Goal: Task Accomplishment & Management: Manage account settings

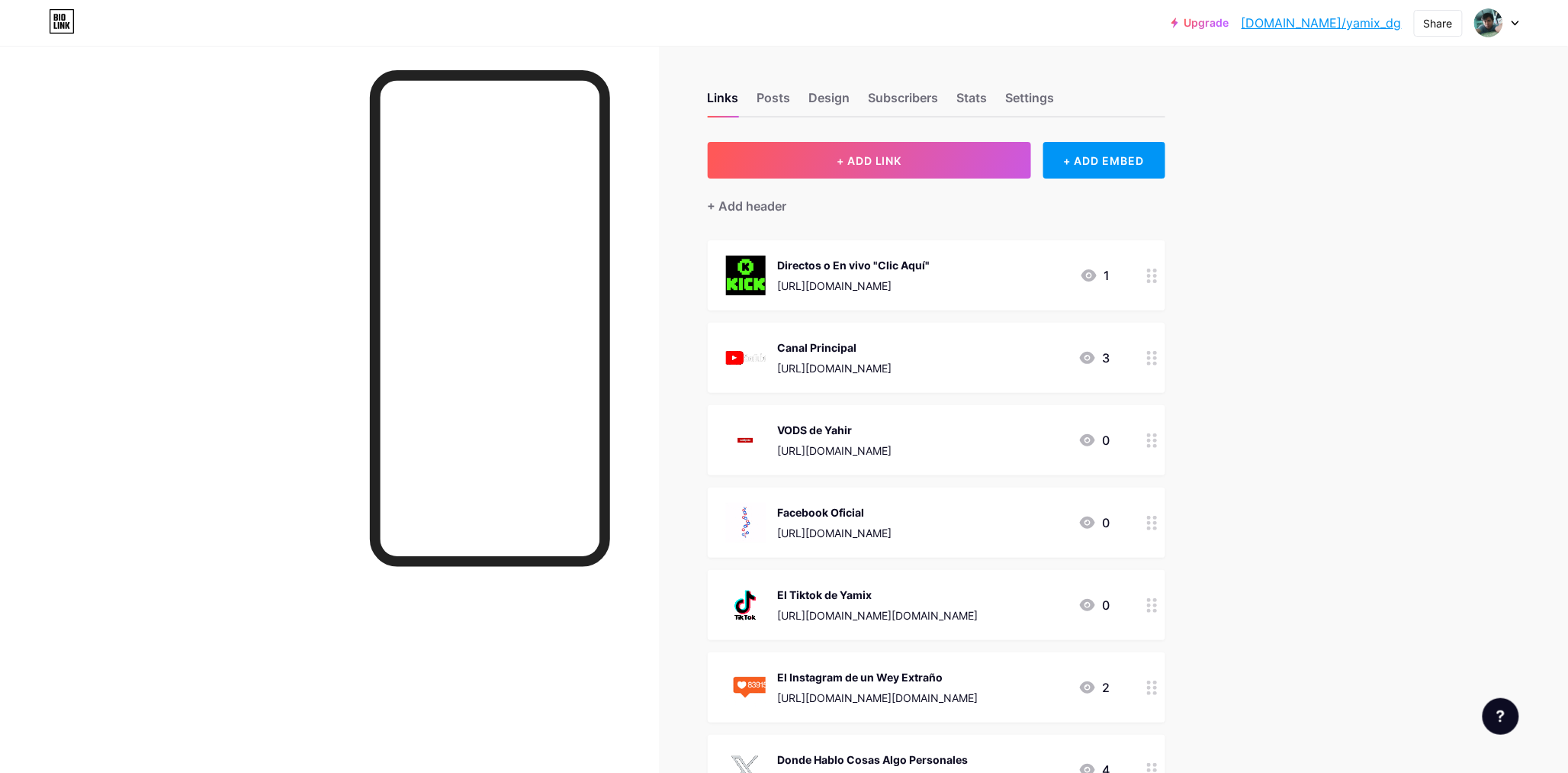
click at [1350, 21] on link "[DOMAIN_NAME]/yamix_dg" at bounding box center [1321, 23] width 160 height 18
click at [1242, 14] on link "[DOMAIN_NAME]/yamix_dg" at bounding box center [1321, 23] width 160 height 18
click at [788, 92] on div "Posts" at bounding box center [775, 103] width 34 height 28
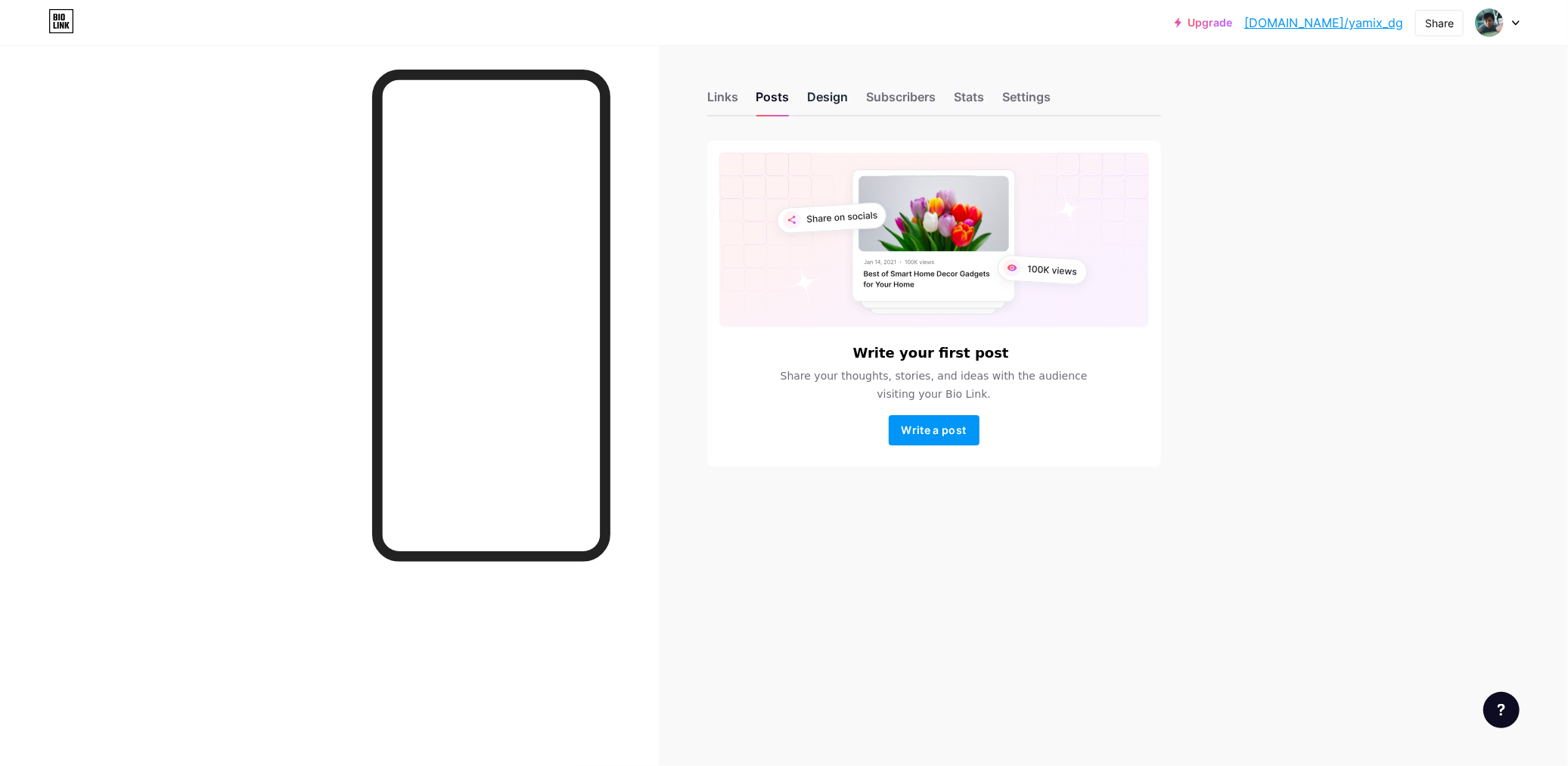
click at [825, 98] on div "Design" at bounding box center [828, 102] width 41 height 28
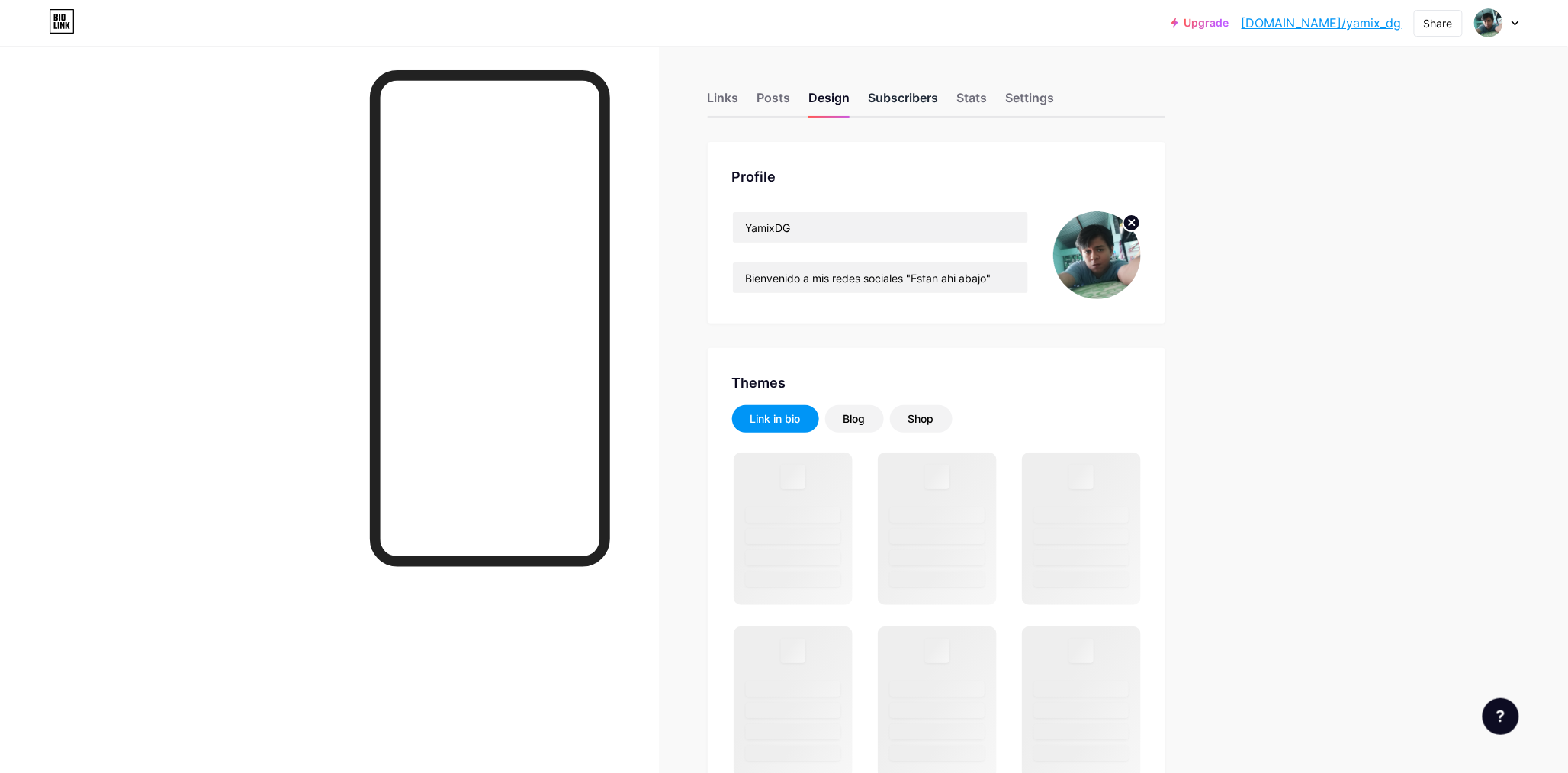
click at [885, 98] on div "Subscribers" at bounding box center [903, 103] width 70 height 28
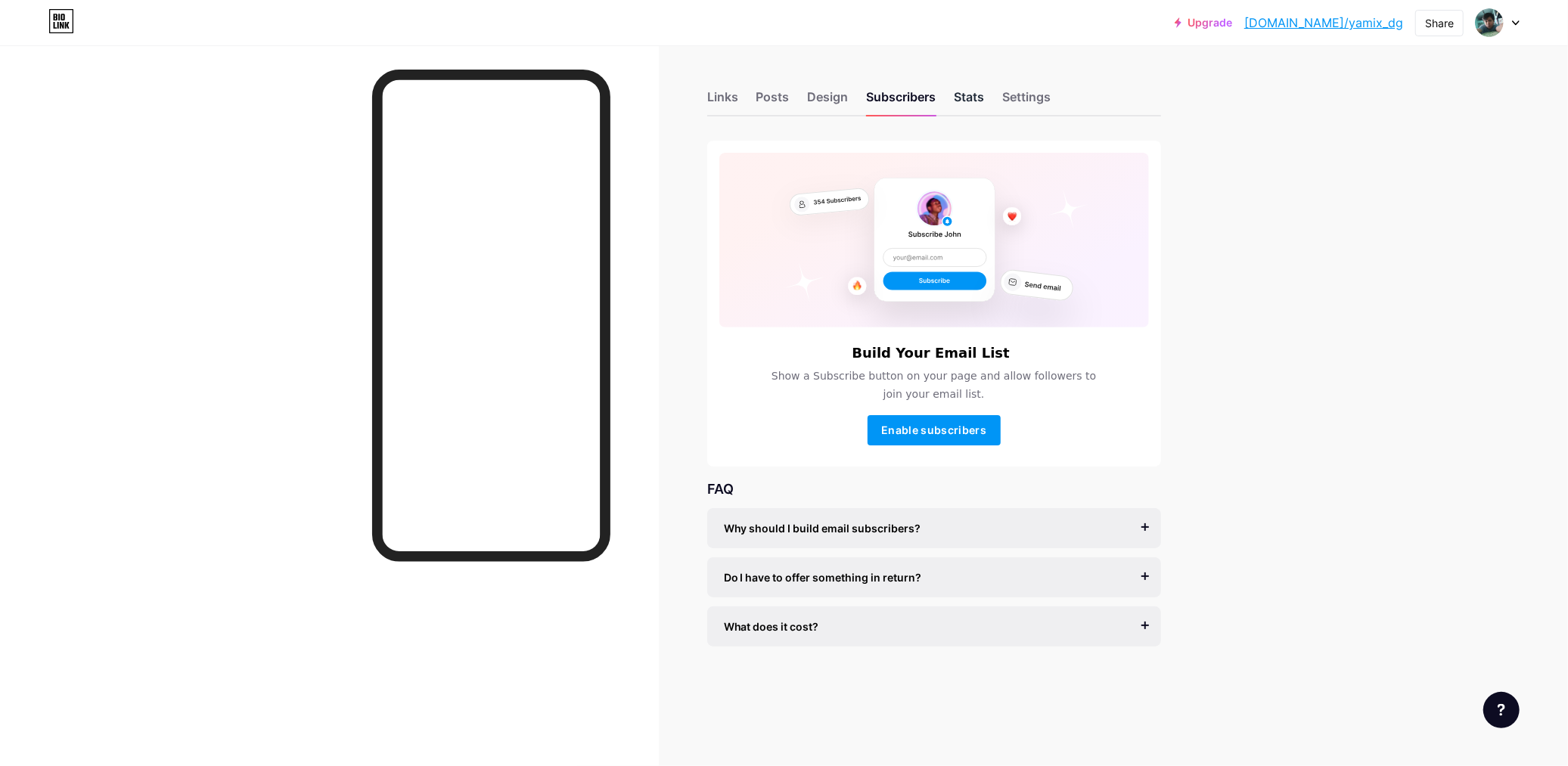
click at [969, 108] on div "Stats" at bounding box center [969, 102] width 31 height 28
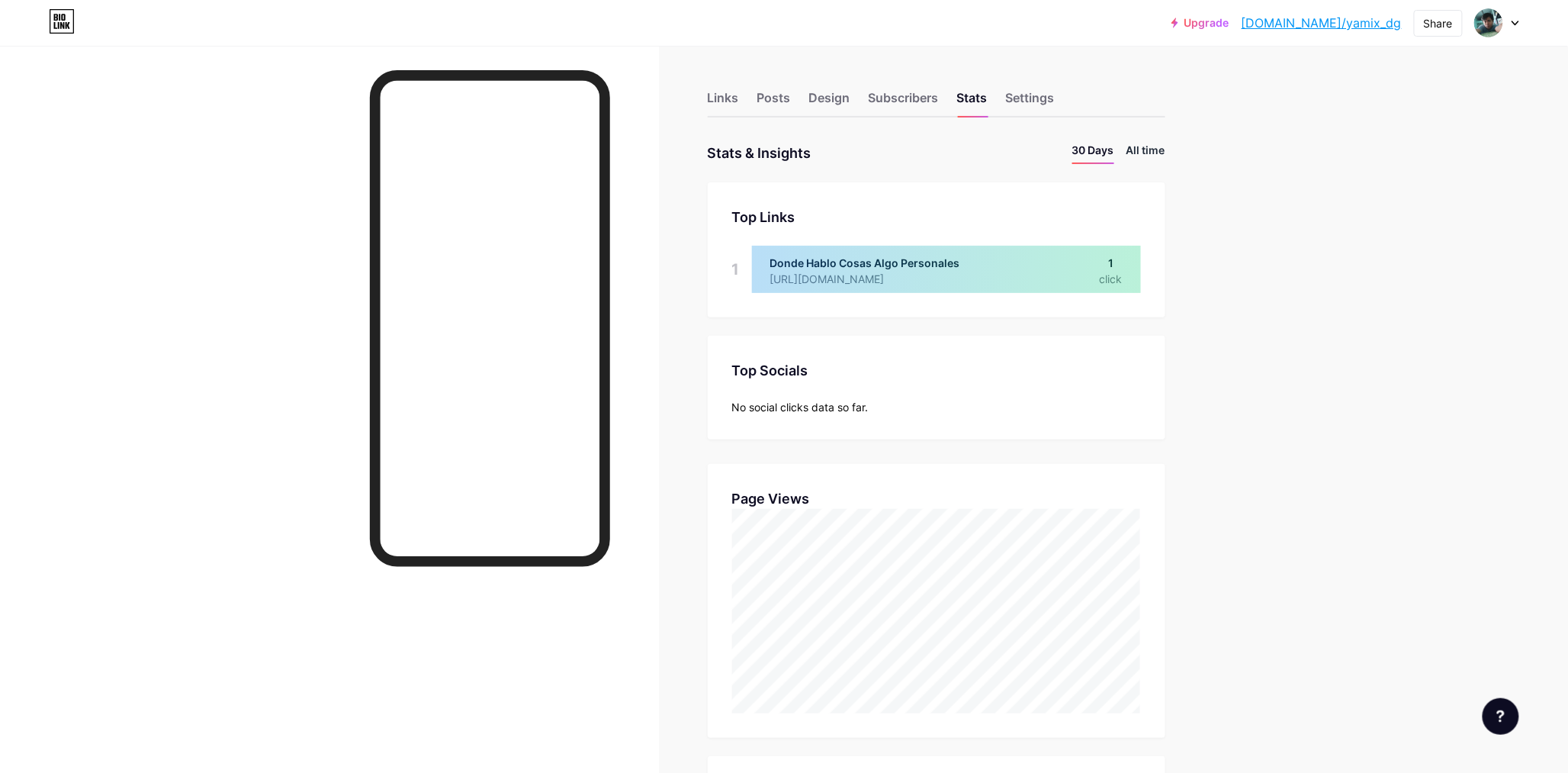
click at [1158, 163] on li "All time" at bounding box center [1146, 153] width 39 height 22
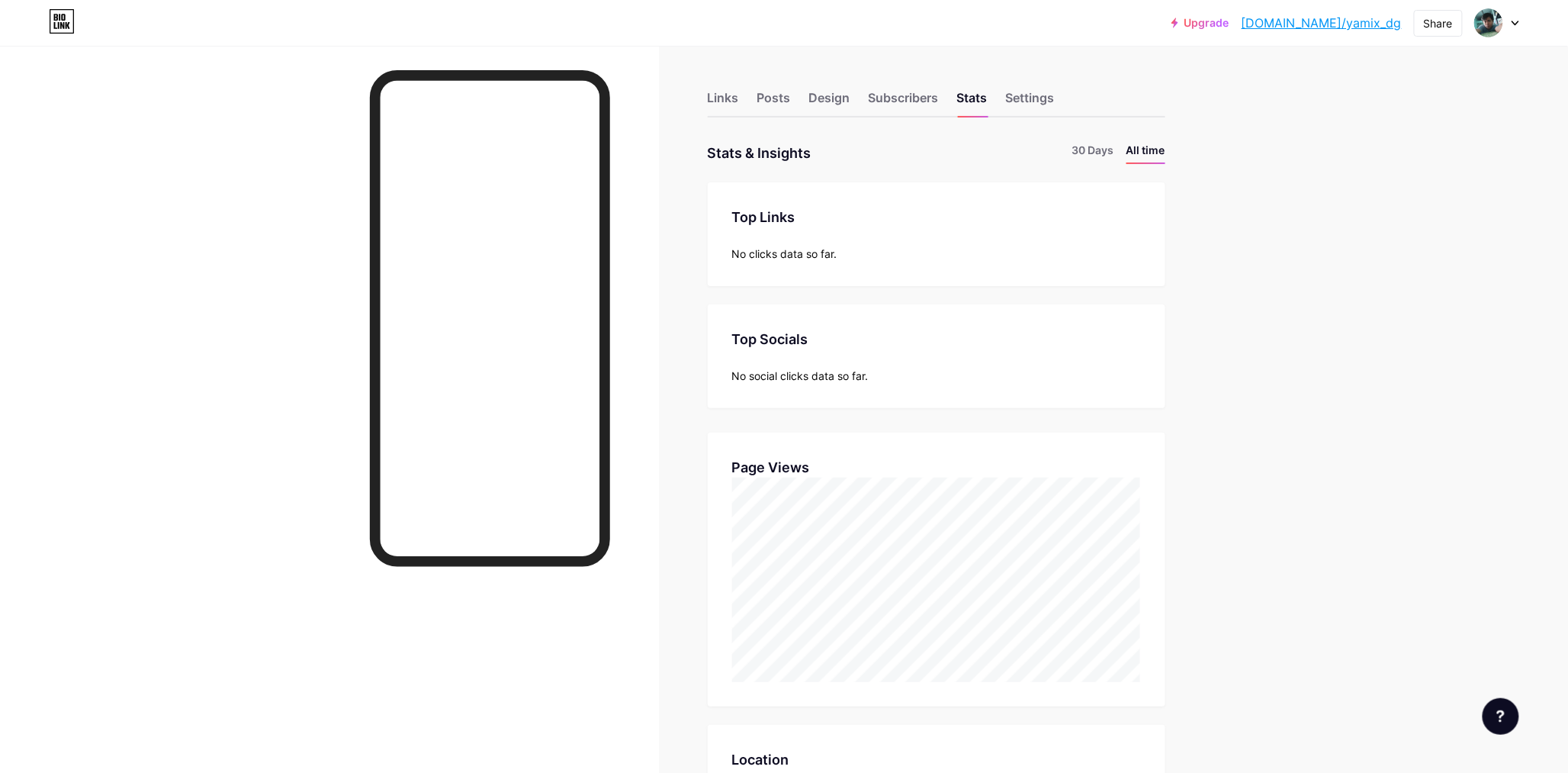
scroll to position [339, 0]
